Goal: Check status: Check status

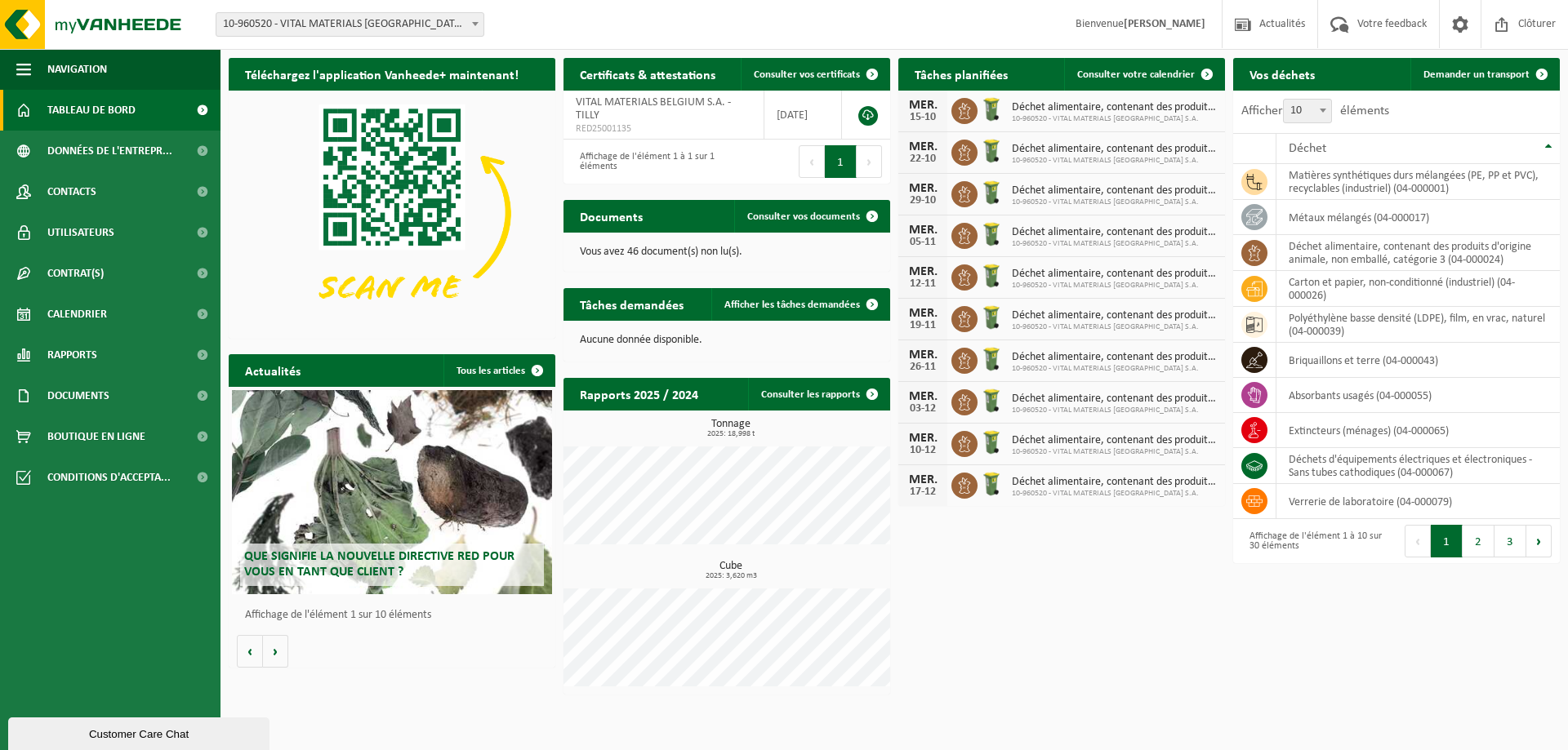
click at [90, 117] on span "Tableau de bord" at bounding box center [91, 110] width 88 height 41
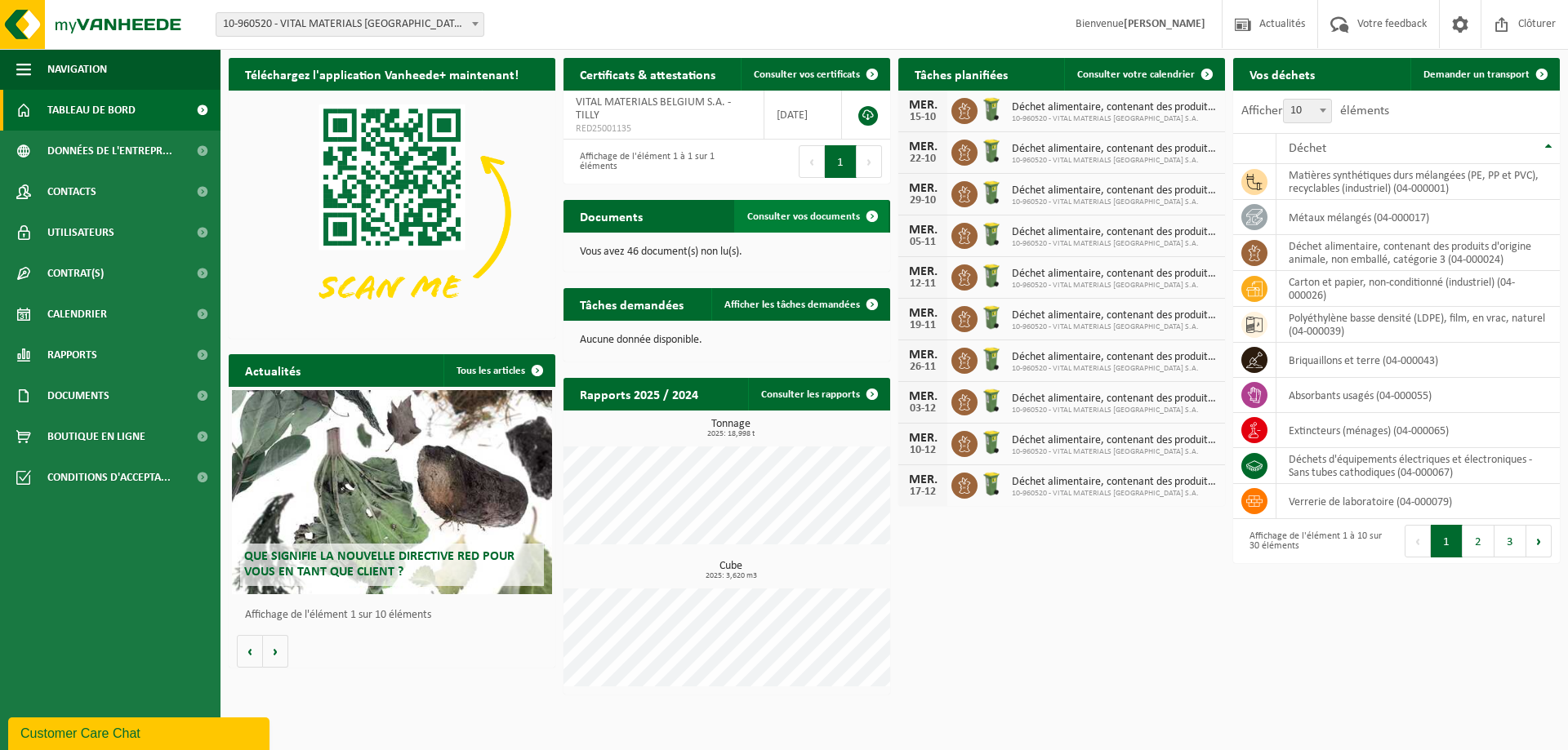
click at [820, 219] on span "Consulter vos documents" at bounding box center [803, 217] width 112 height 10
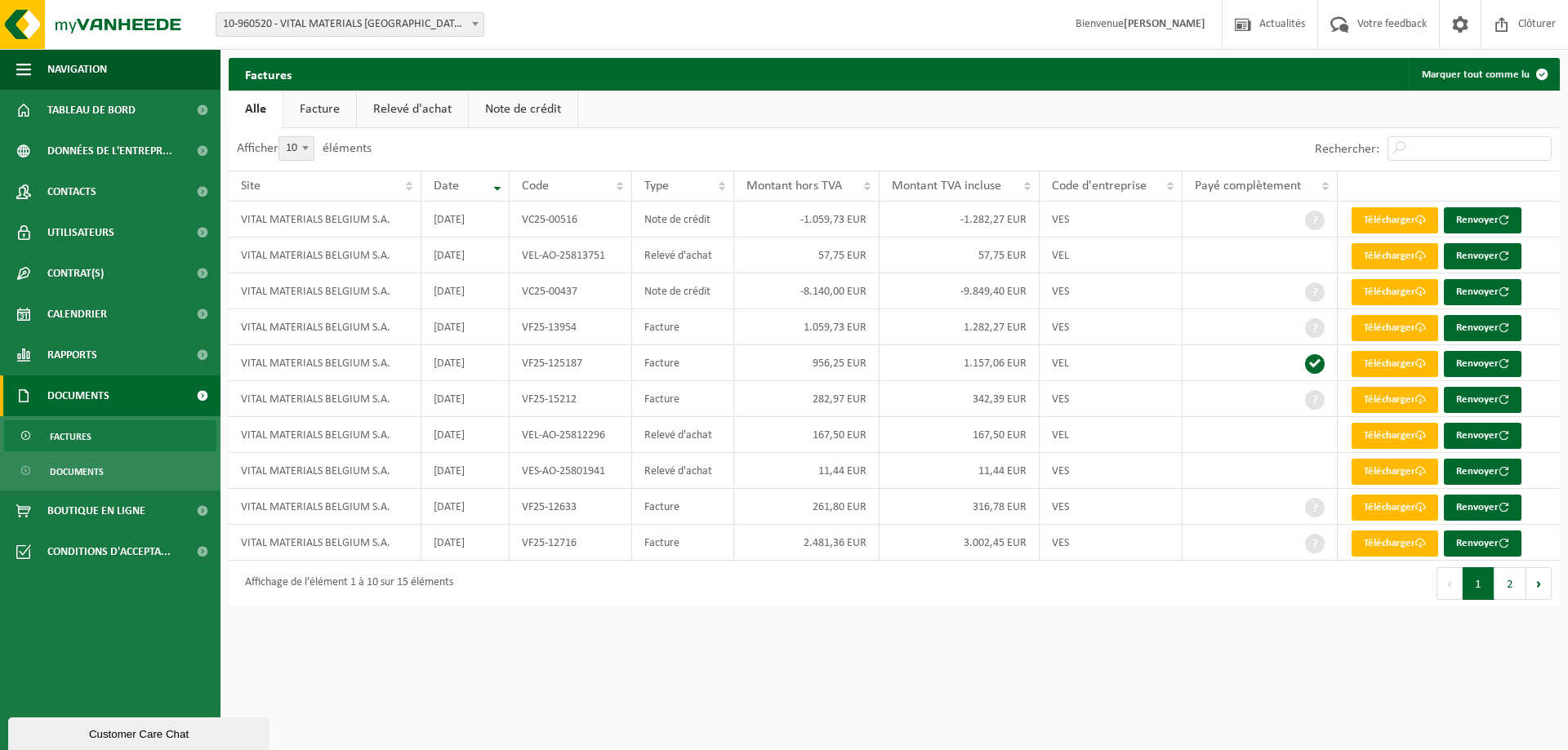
click at [412, 115] on link "Relevé d'achat" at bounding box center [413, 109] width 111 height 37
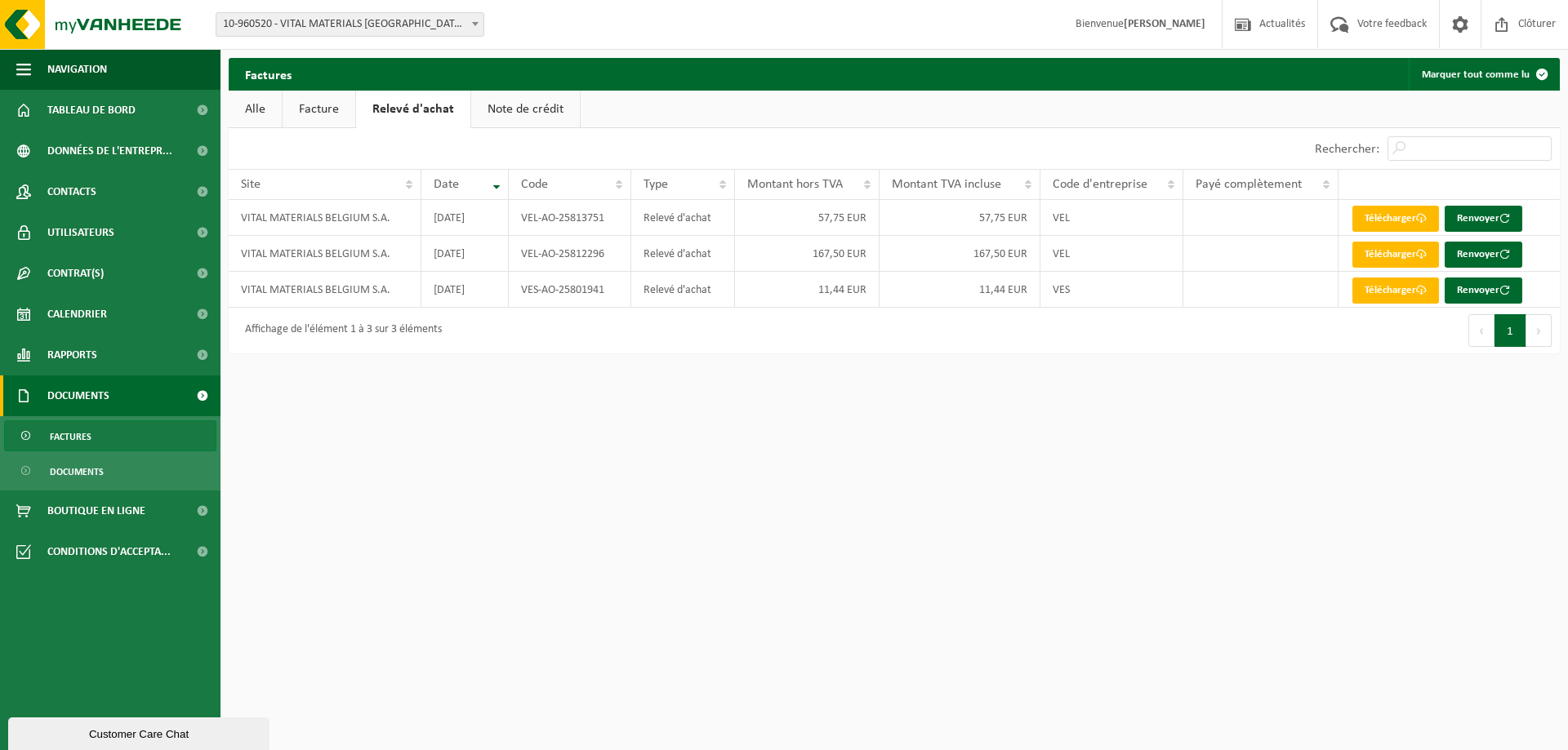
click at [329, 112] on link "Facture" at bounding box center [319, 109] width 72 height 37
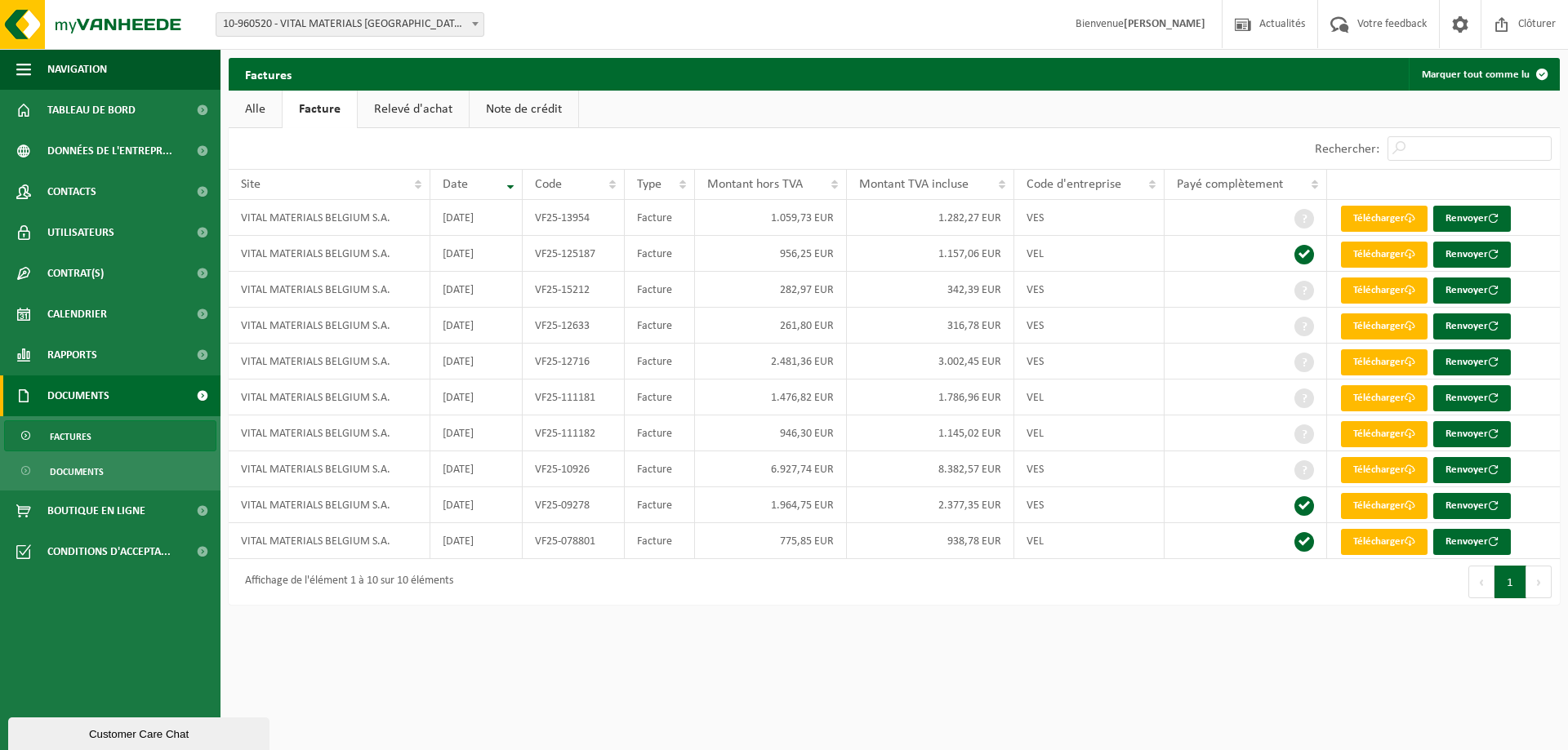
click at [560, 108] on link "Note de crédit" at bounding box center [523, 109] width 109 height 37
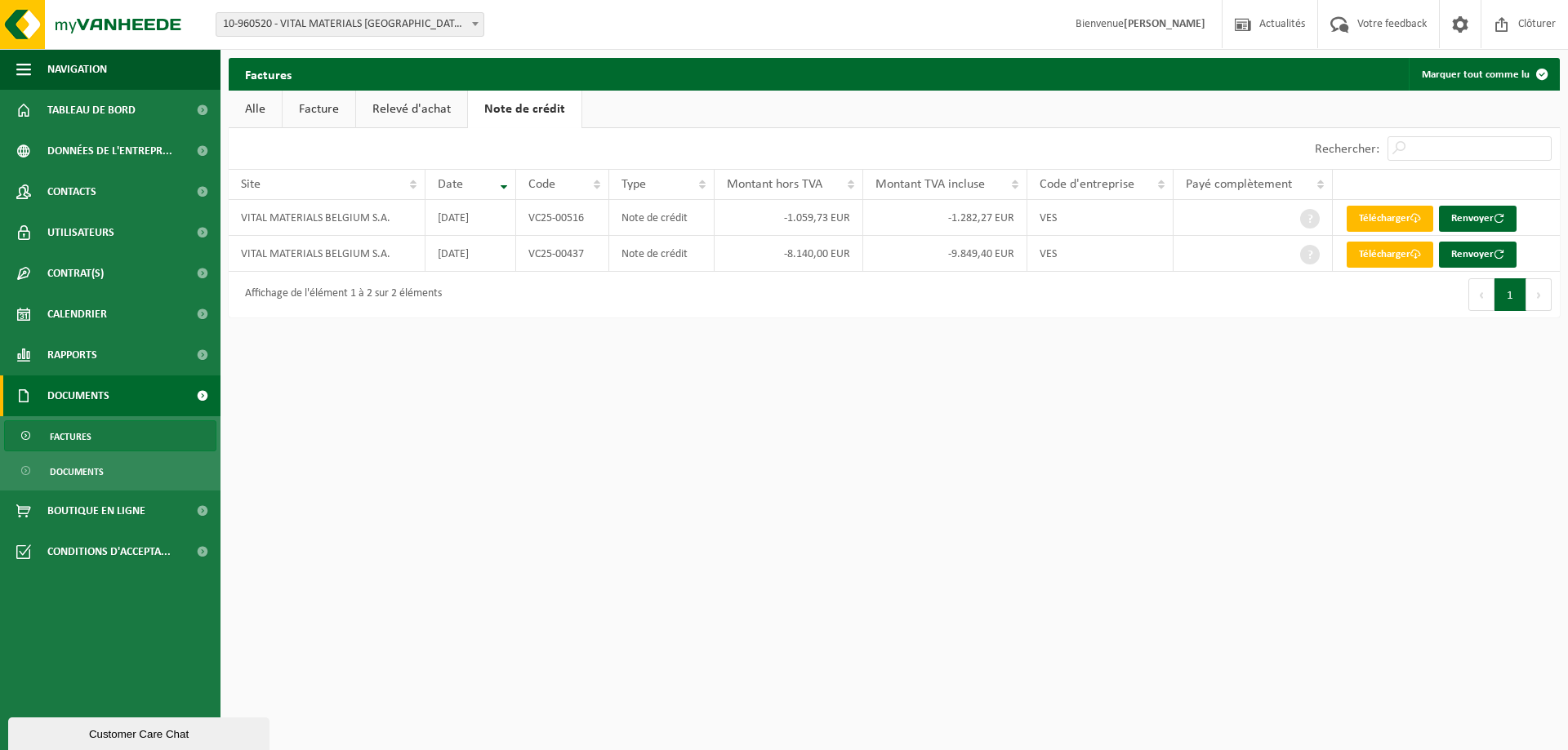
click at [432, 110] on link "Relevé d'achat" at bounding box center [412, 109] width 111 height 37
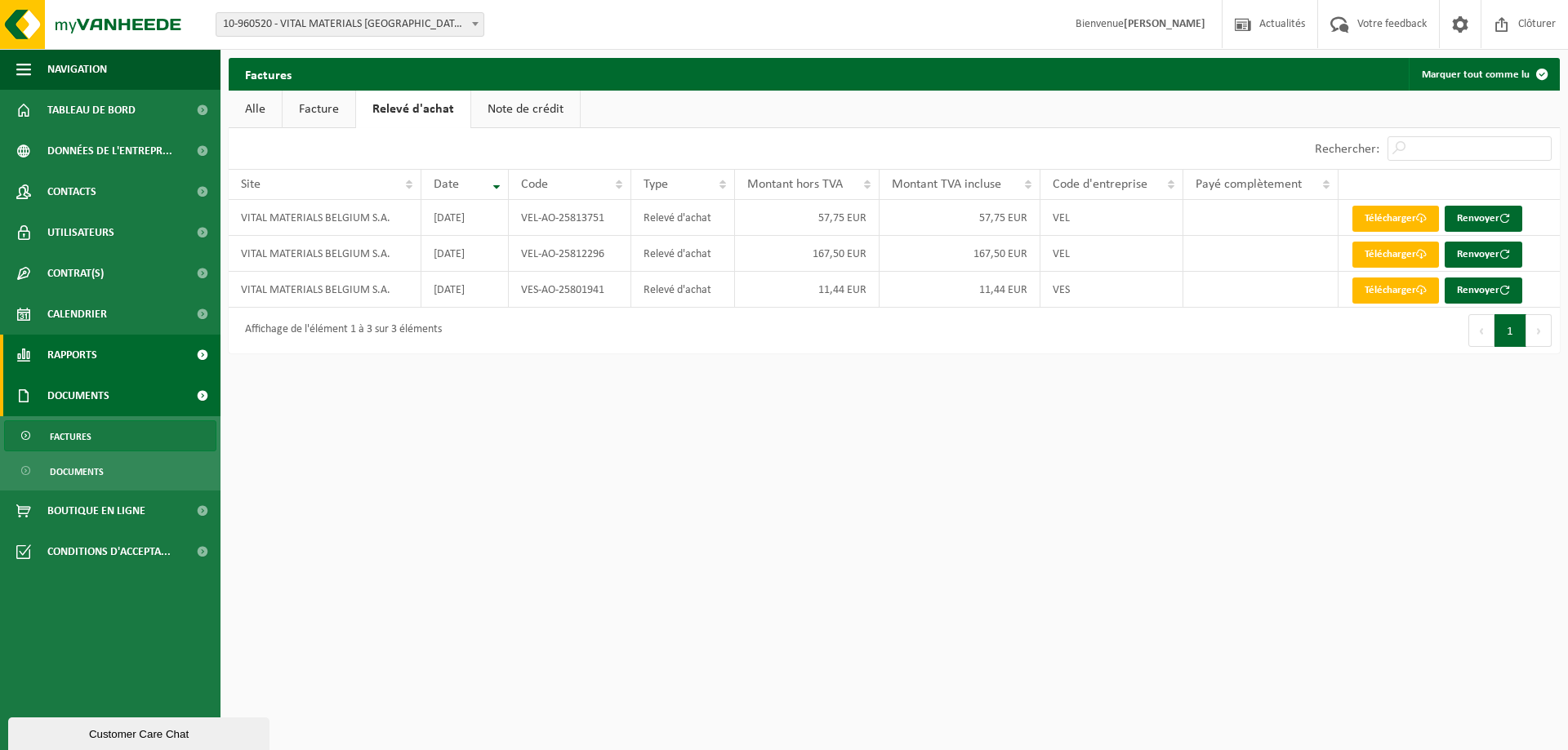
click at [91, 352] on span "Rapports" at bounding box center [71, 355] width 50 height 41
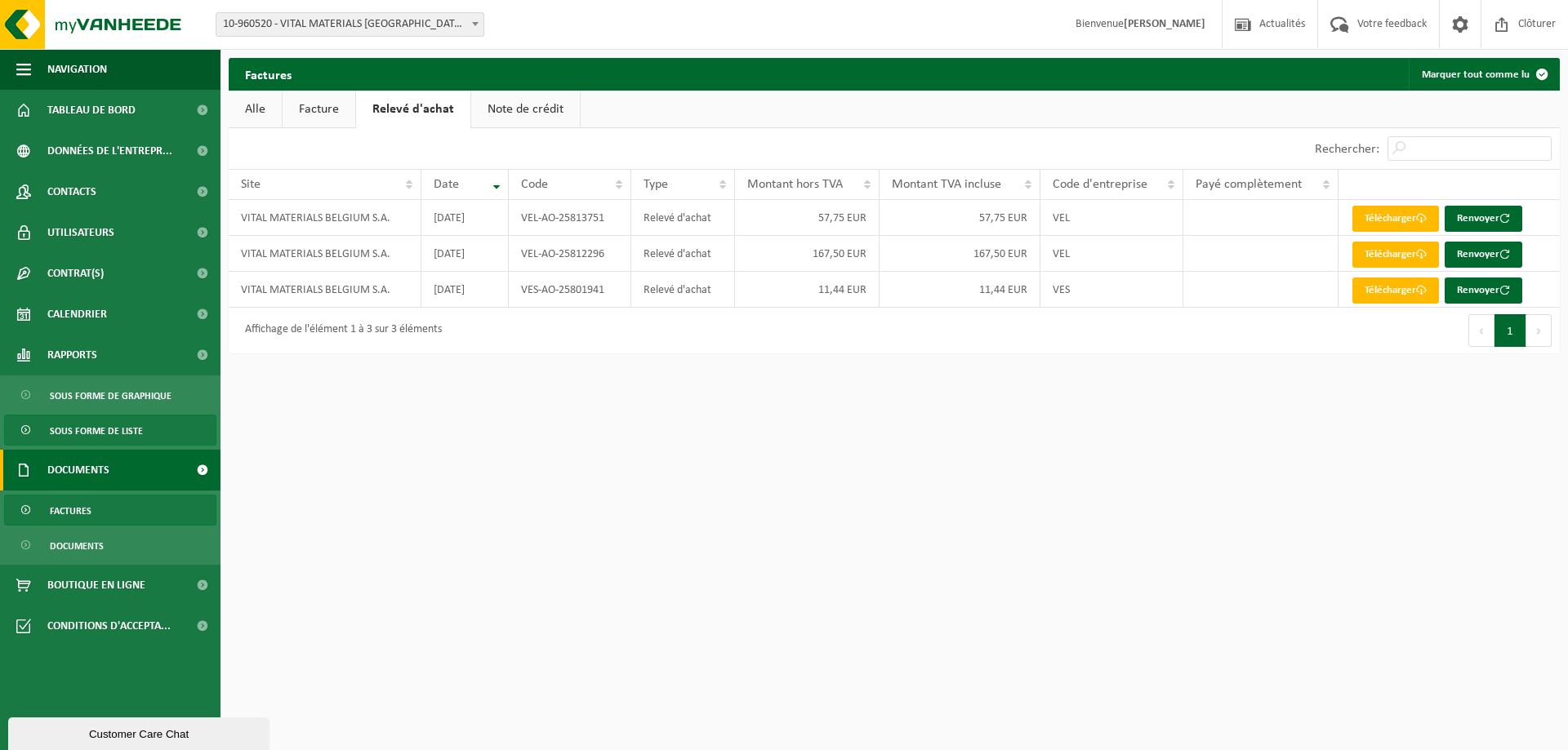
click at [85, 422] on span "Sous forme de liste" at bounding box center [96, 432] width 93 height 31
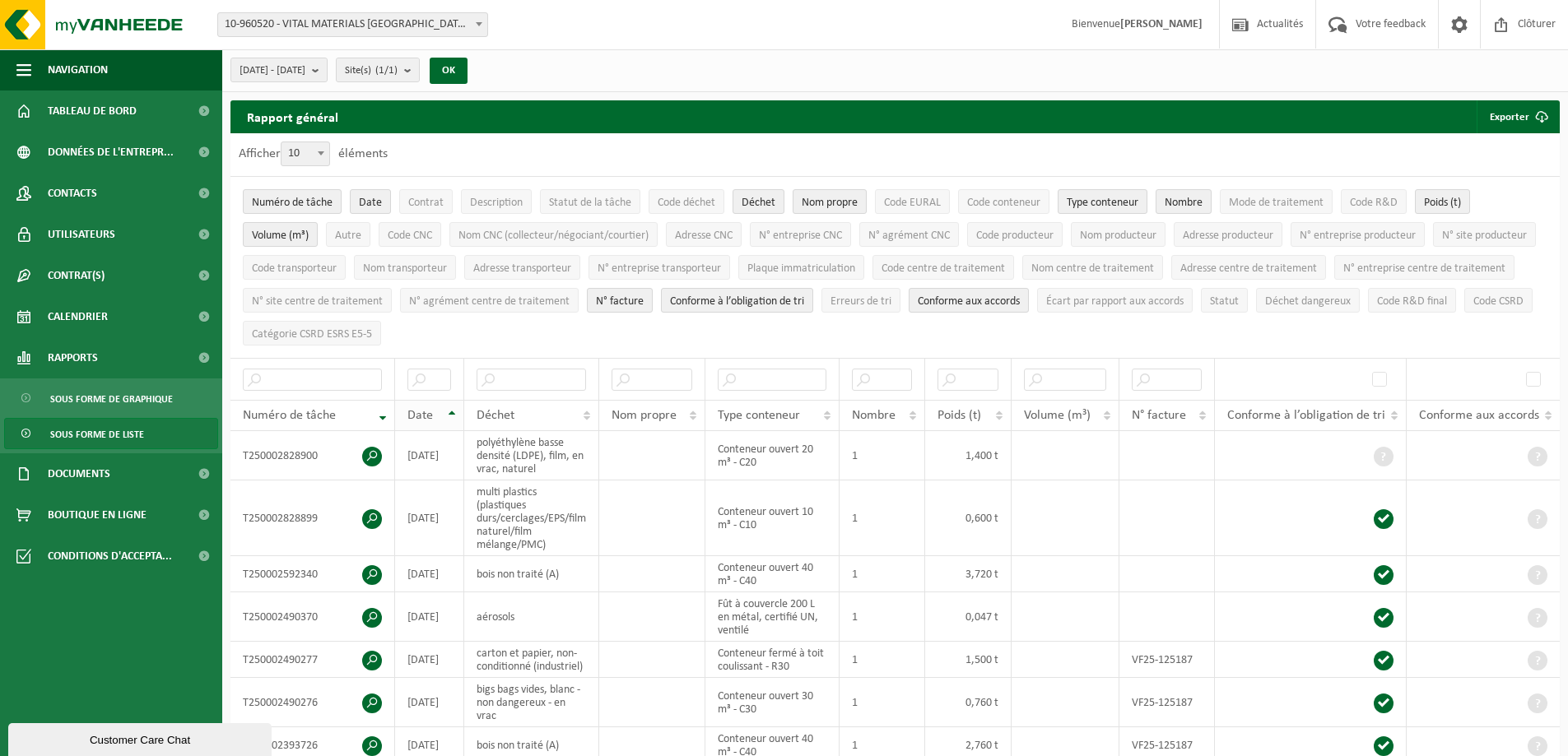
click at [456, 416] on th "Date" at bounding box center [429, 416] width 69 height 32
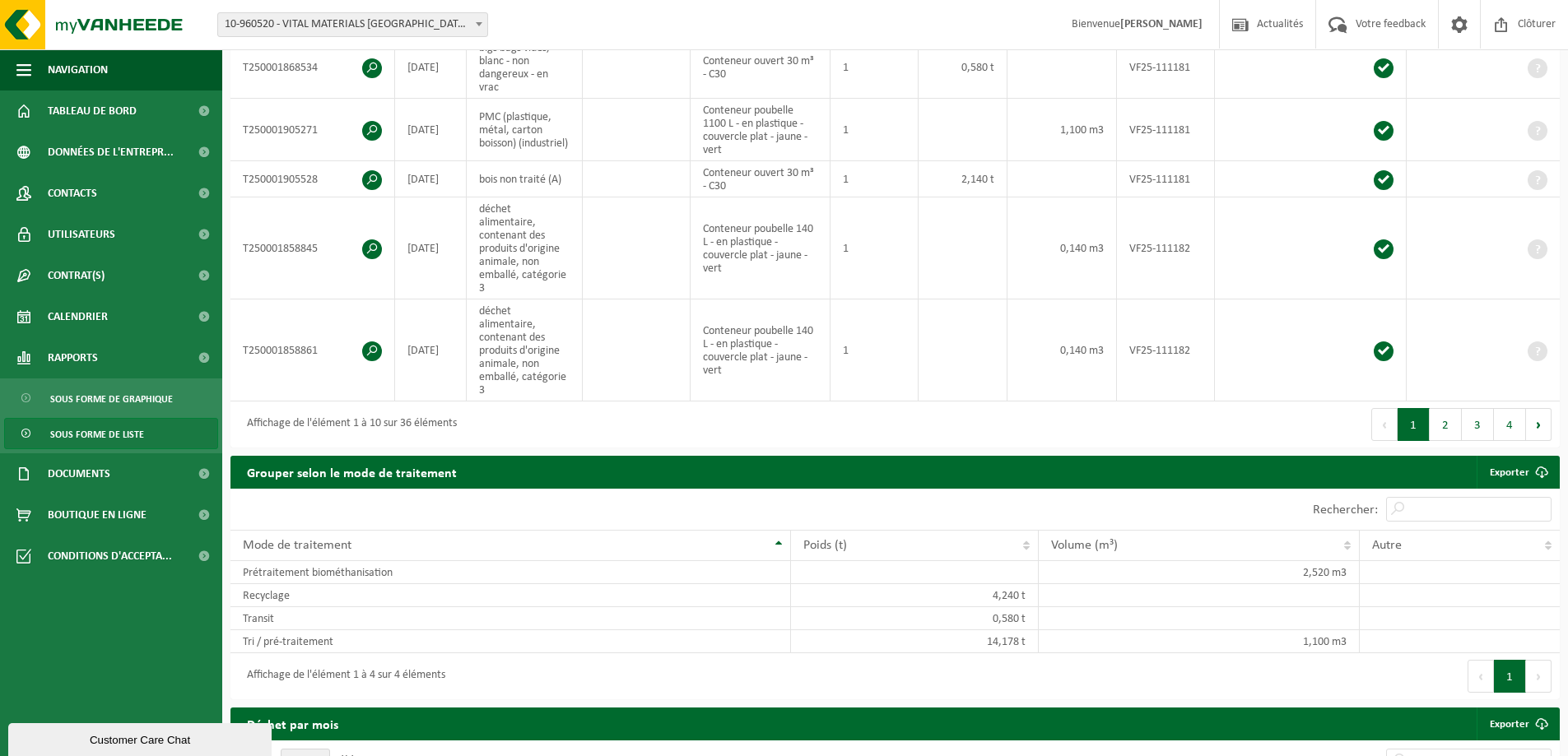
scroll to position [988, 0]
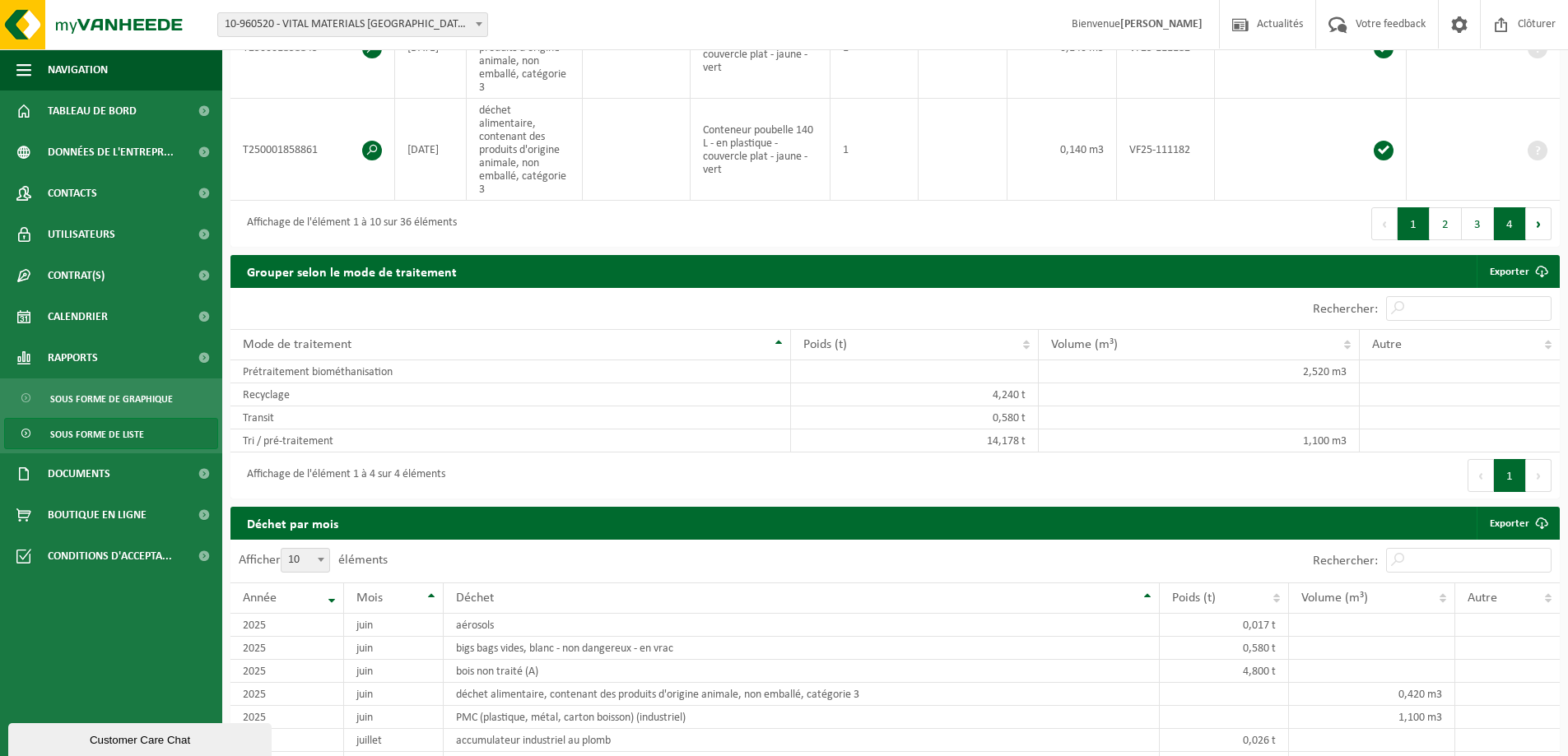
click at [1513, 207] on button "4" at bounding box center [1510, 224] width 32 height 33
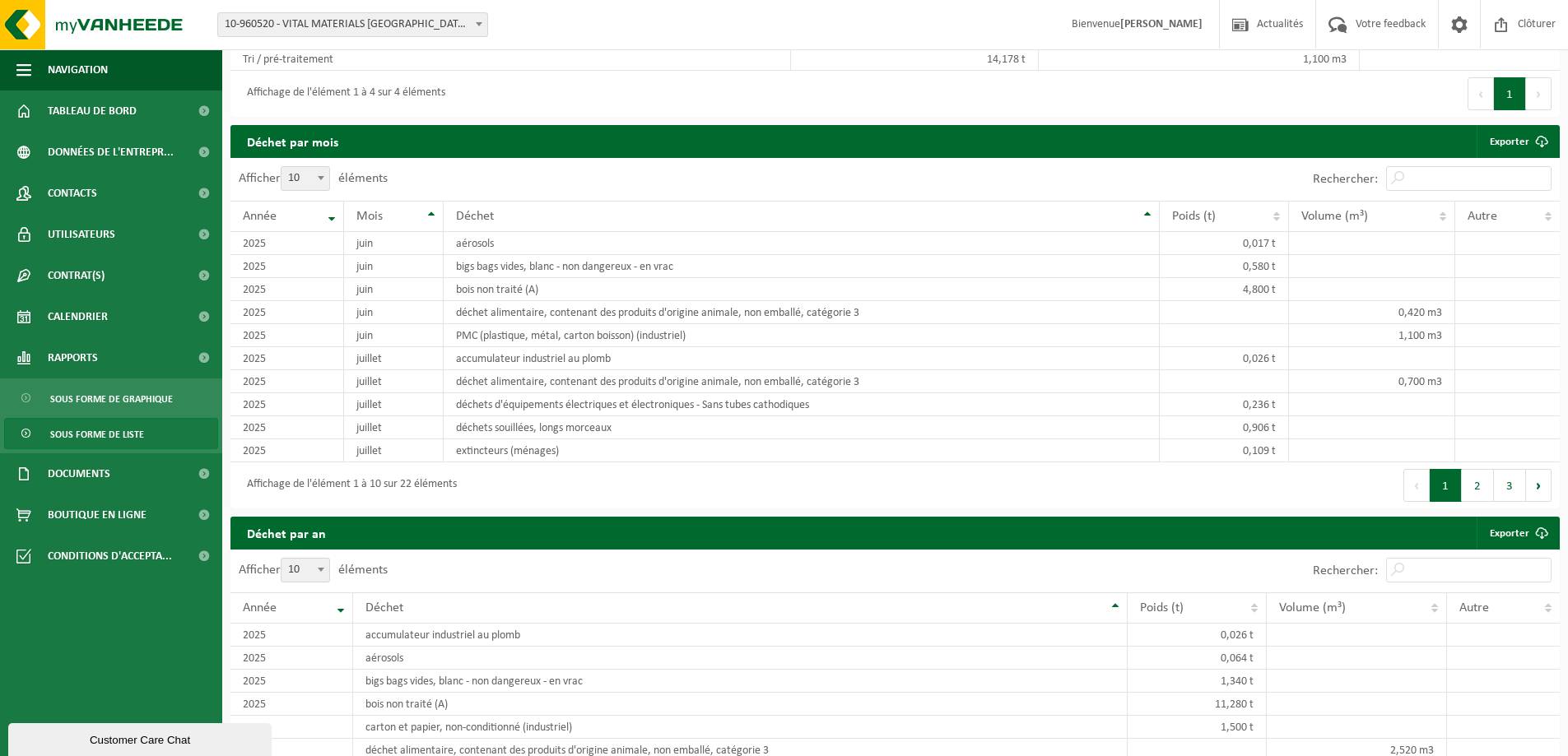
scroll to position [446, 0]
